Goal: Information Seeking & Learning: Learn about a topic

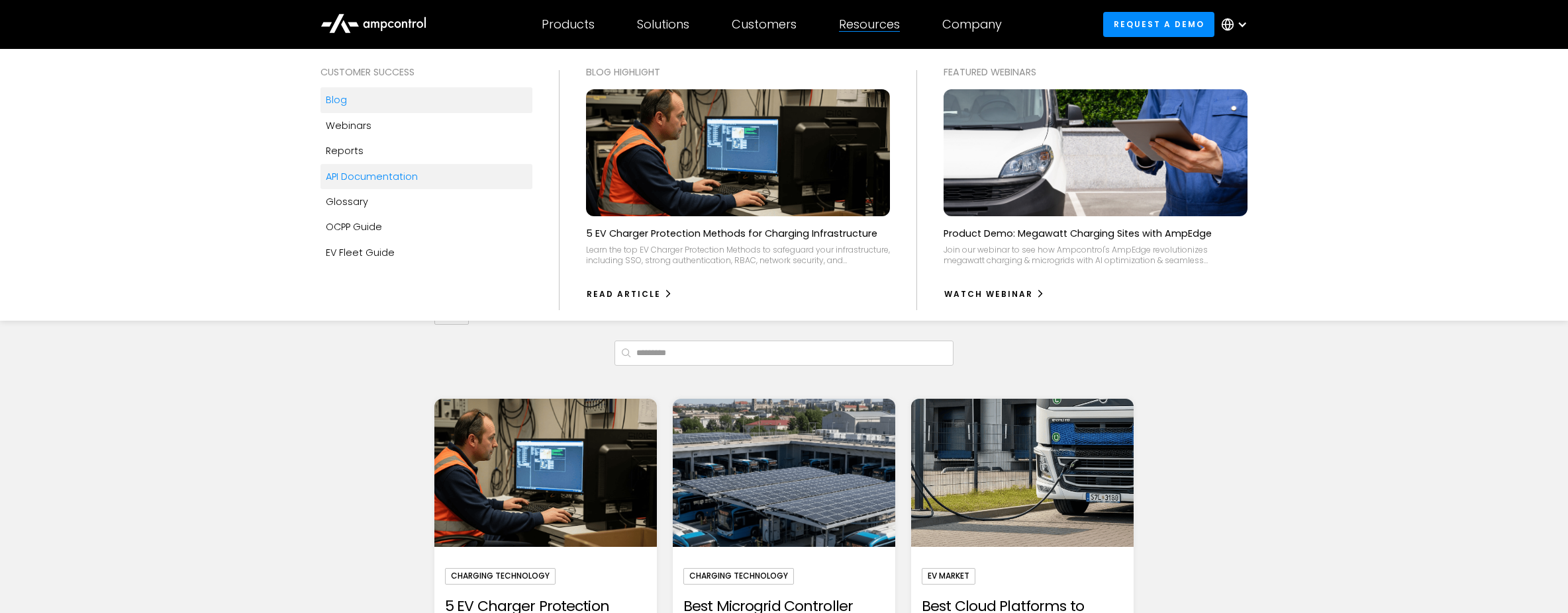
click at [409, 176] on div "API Documentation" at bounding box center [372, 176] width 92 height 14
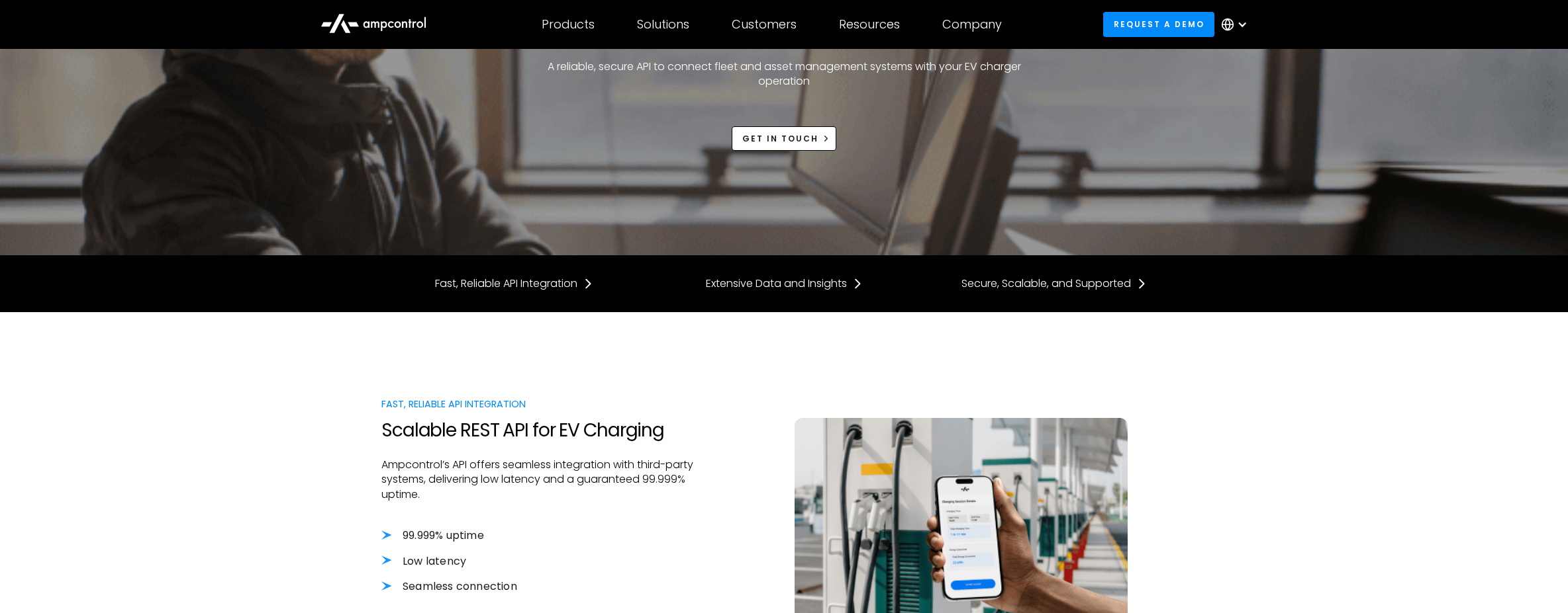
scroll to position [32, 0]
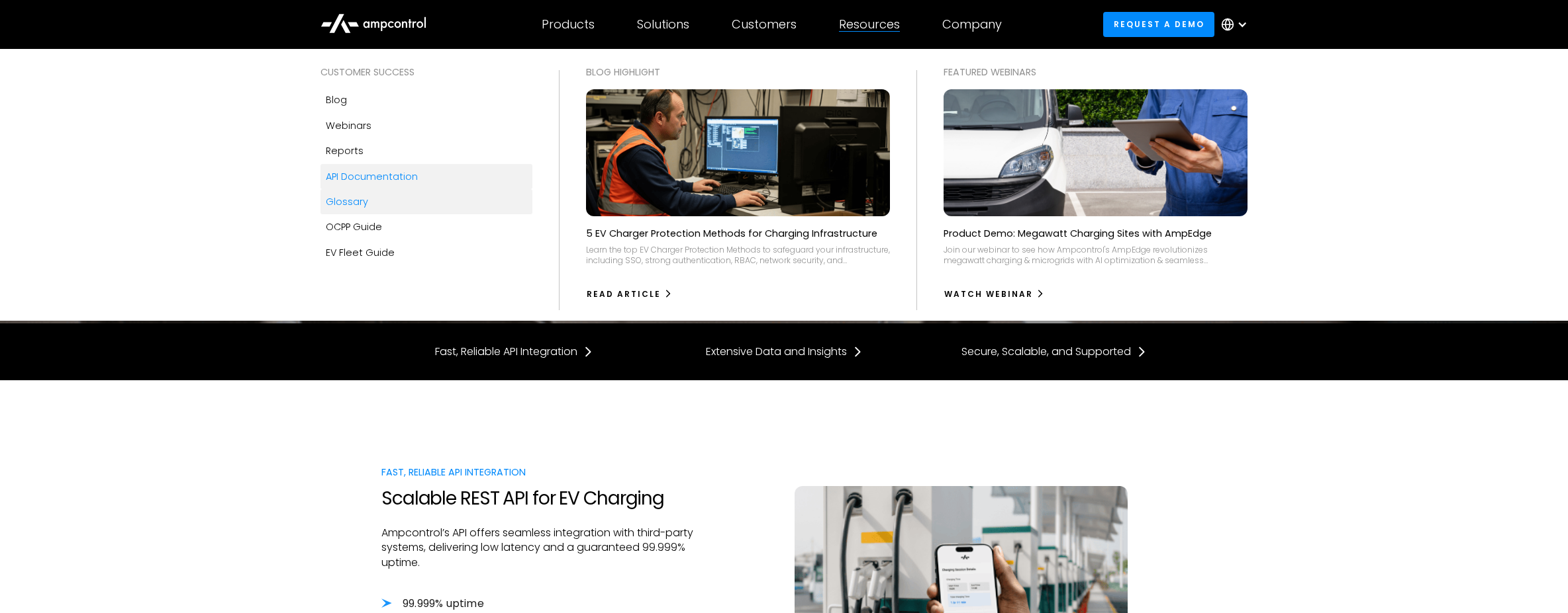
click at [391, 199] on link "Glossary" at bounding box center [426, 201] width 212 height 25
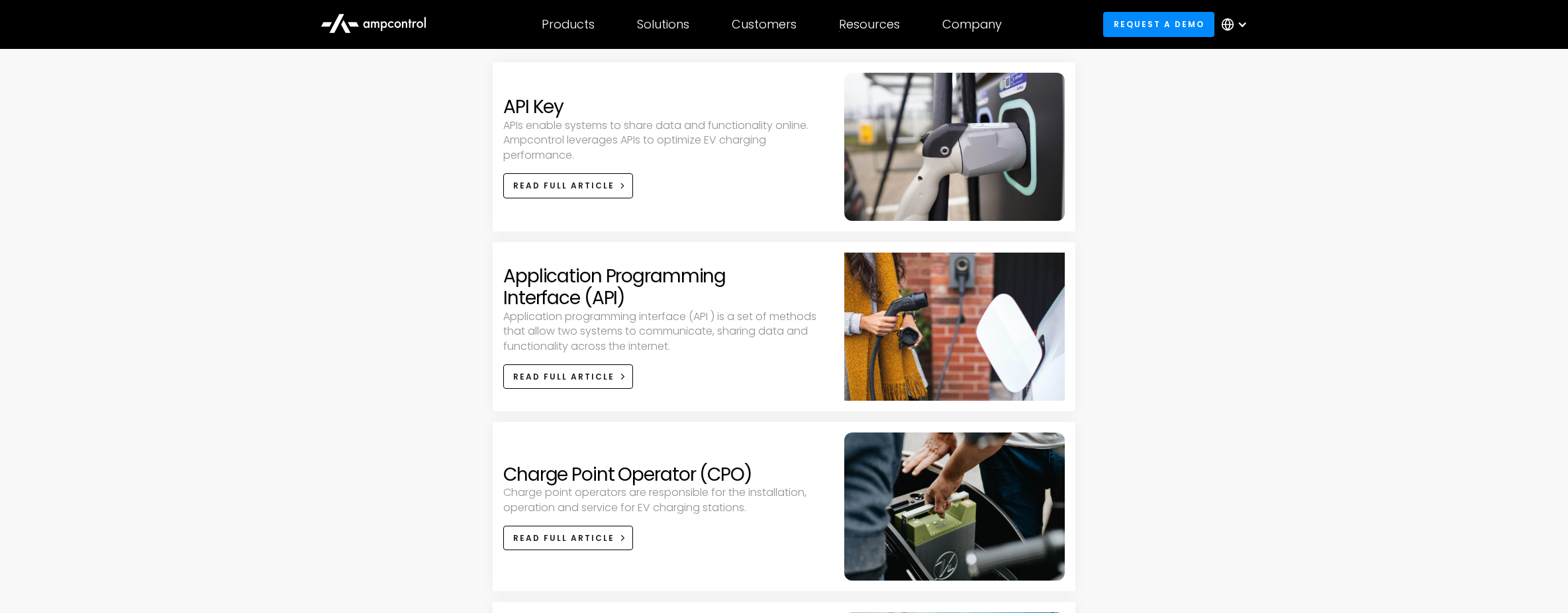
scroll to position [343, 0]
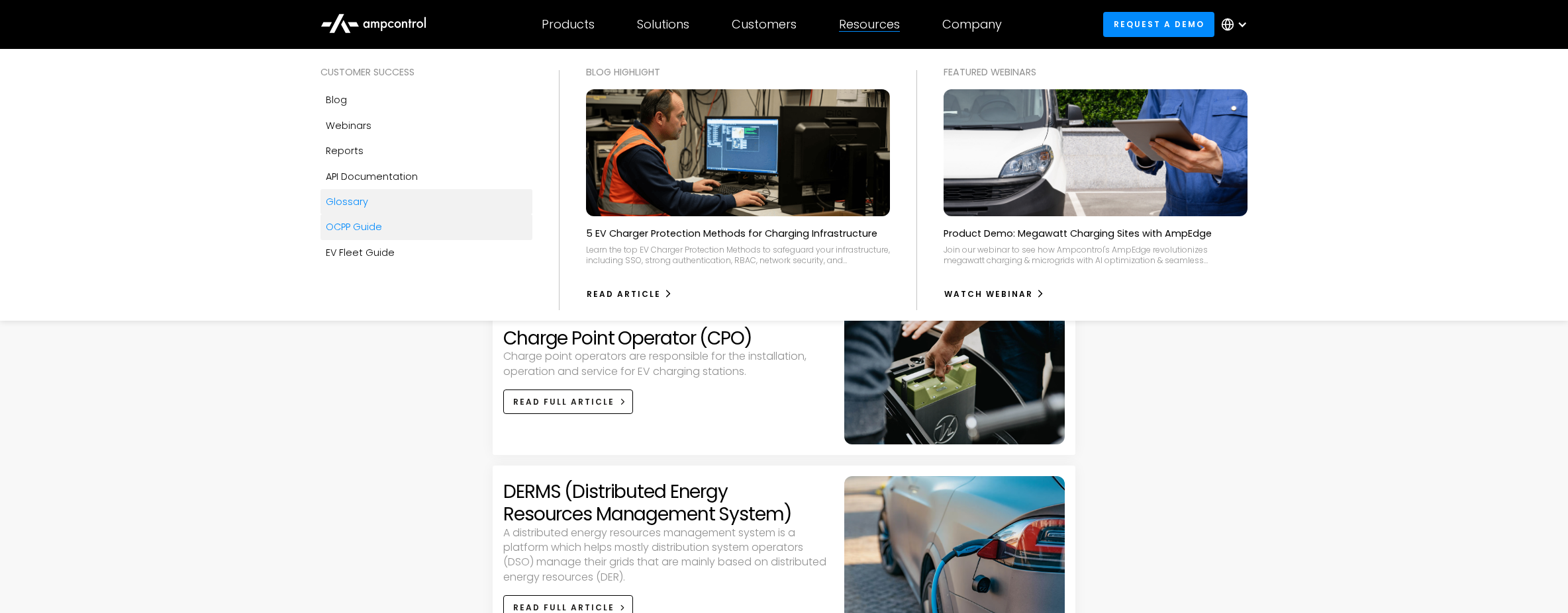
click at [393, 227] on link "OCPP Guide" at bounding box center [426, 226] width 212 height 25
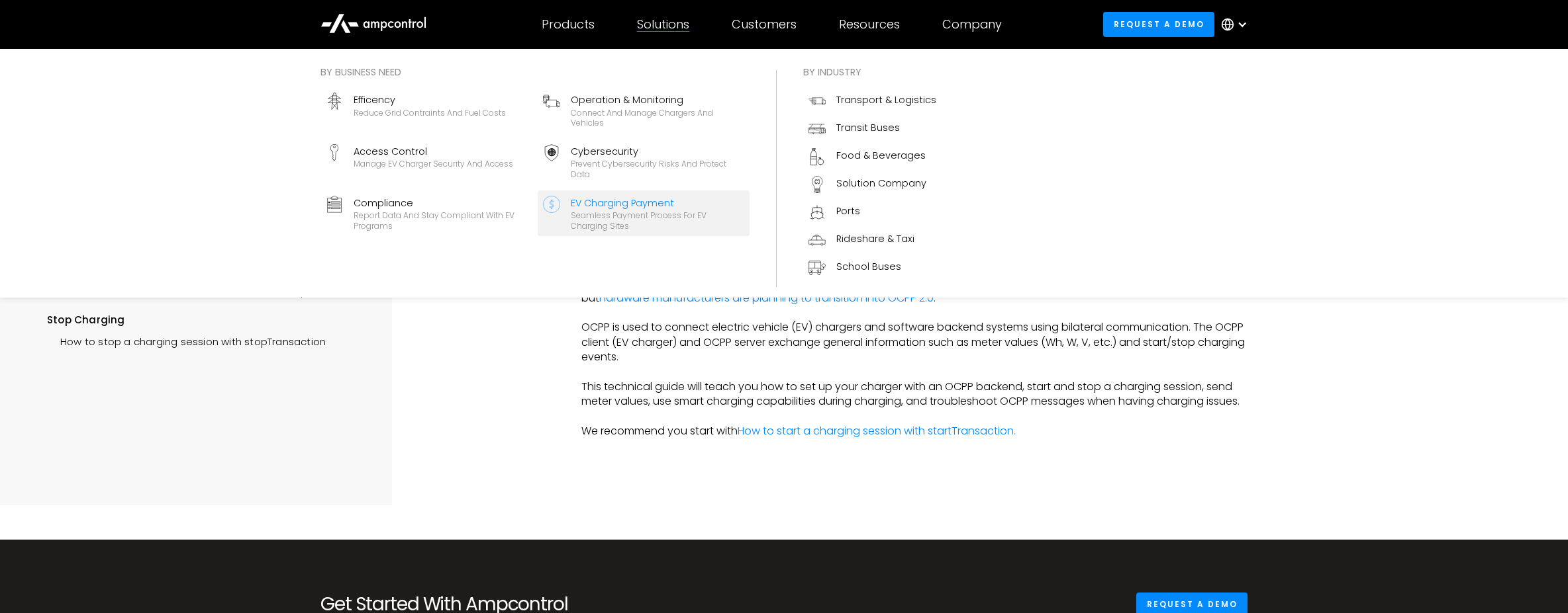
click at [613, 200] on div "EV Charging Payment" at bounding box center [657, 203] width 173 height 14
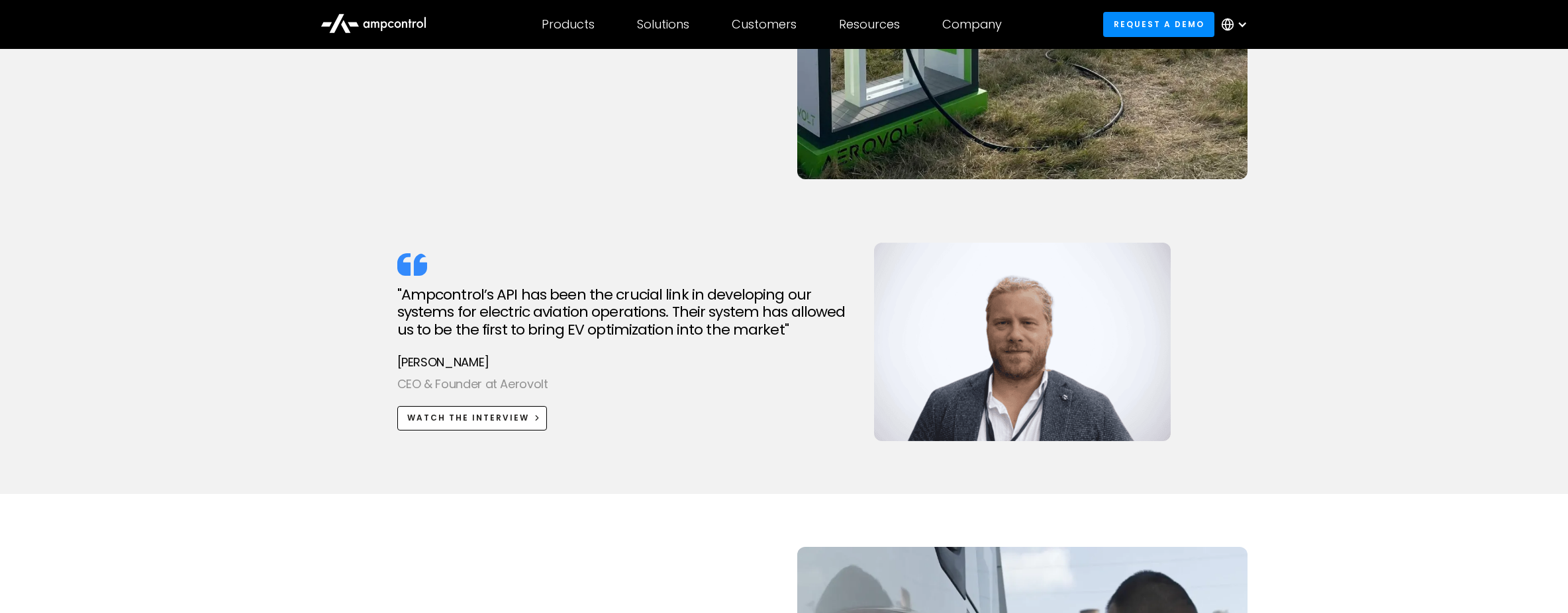
scroll to position [2116, 0]
